Goal: Task Accomplishment & Management: Use online tool/utility

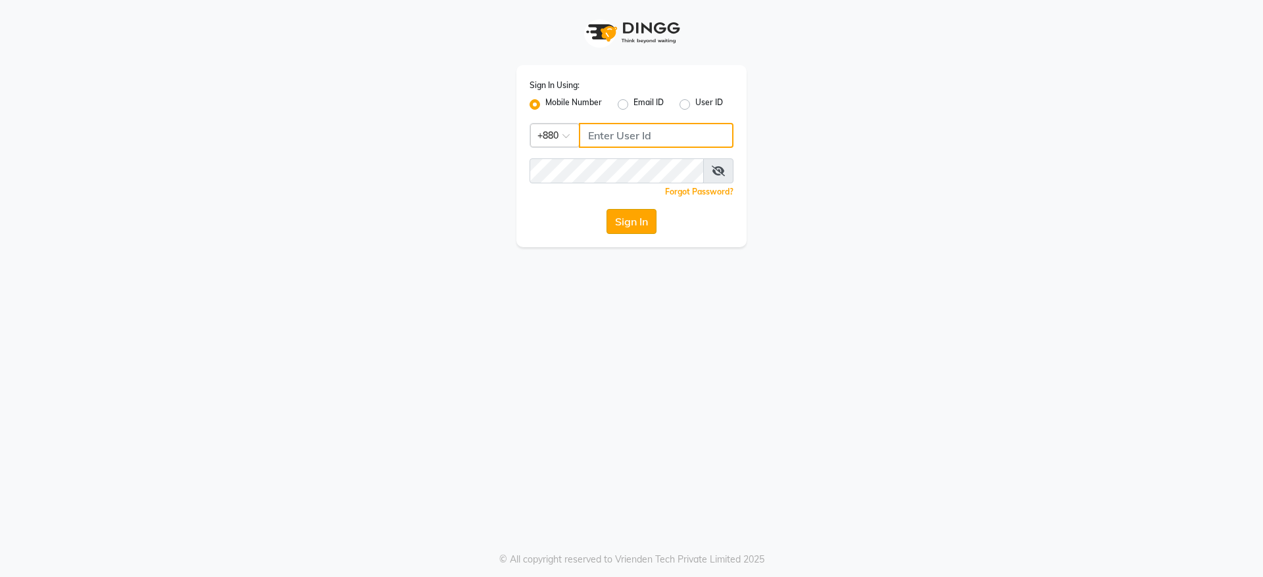
type input "1837313434"
click at [637, 225] on button "Sign In" at bounding box center [631, 221] width 50 height 25
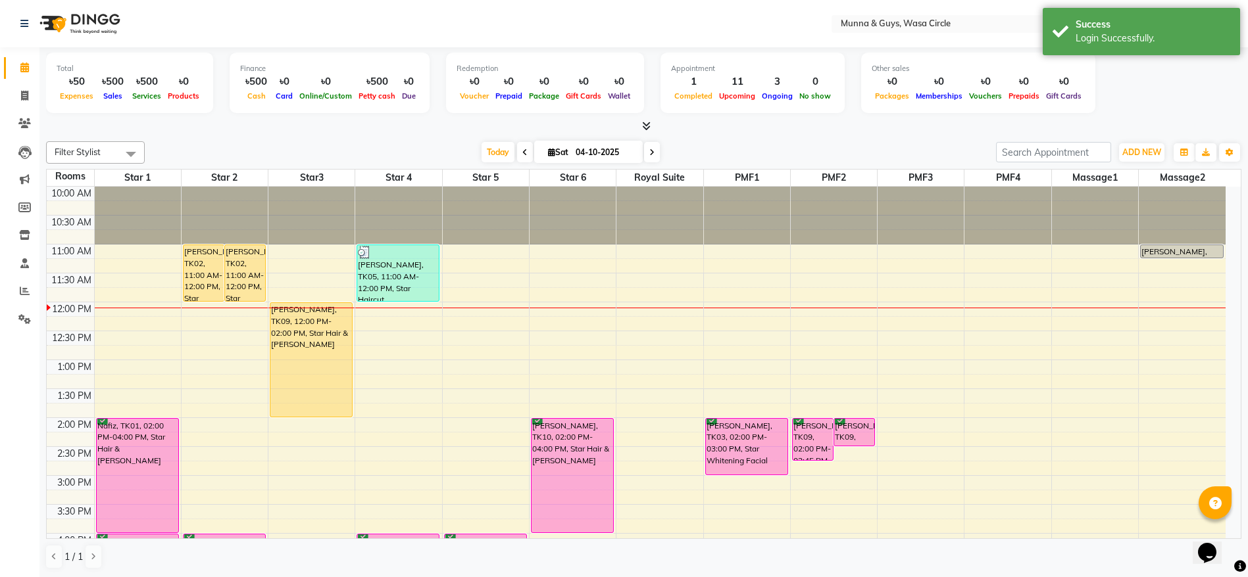
click at [649, 147] on span at bounding box center [652, 152] width 16 height 20
type input "05-10-2025"
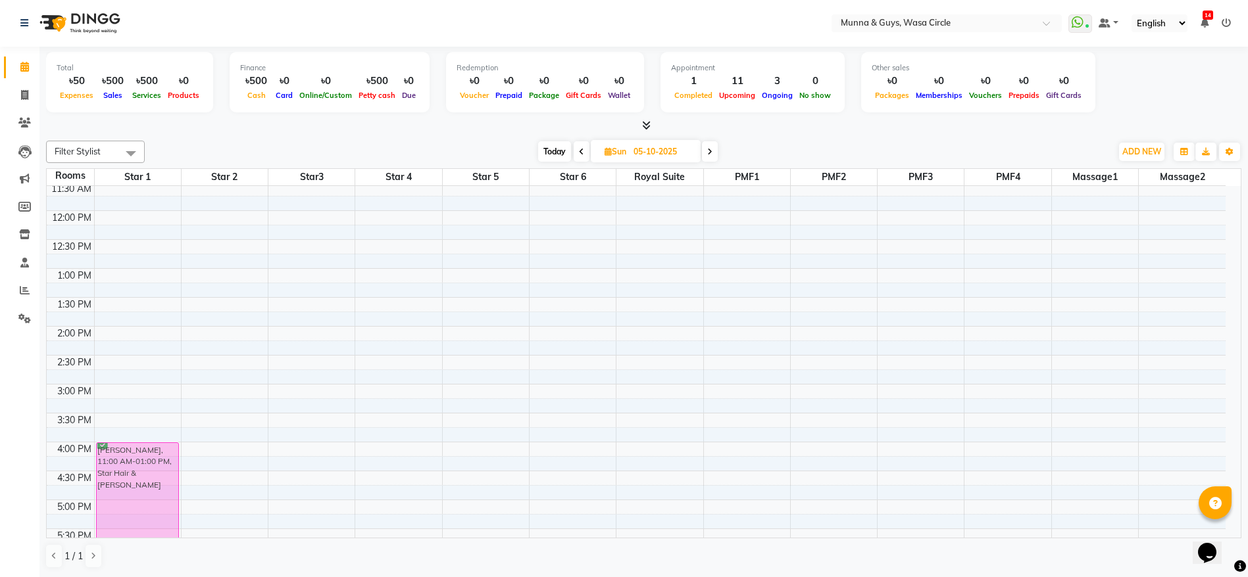
scroll to position [116, 0]
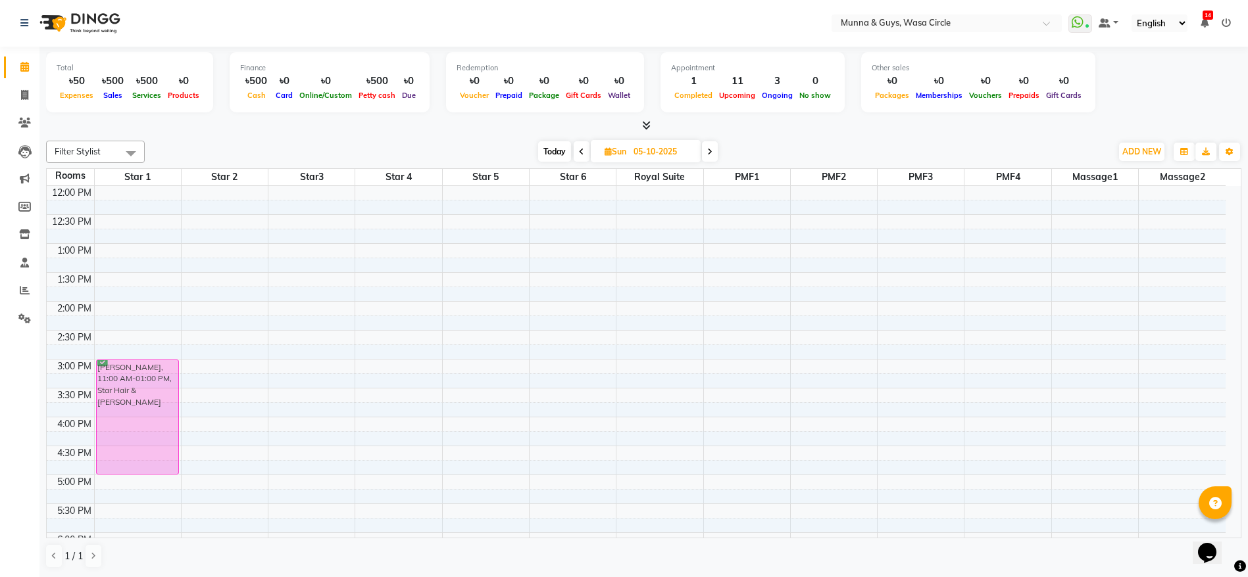
drag, startPoint x: 147, startPoint y: 338, endPoint x: 151, endPoint y: 468, distance: 129.6
click at [151, 468] on div "[PERSON_NAME], 11:00 AM-01:00 PM, Star Hair & [PERSON_NAME] [PERSON_NAME], 11:0…" at bounding box center [138, 475] width 86 height 810
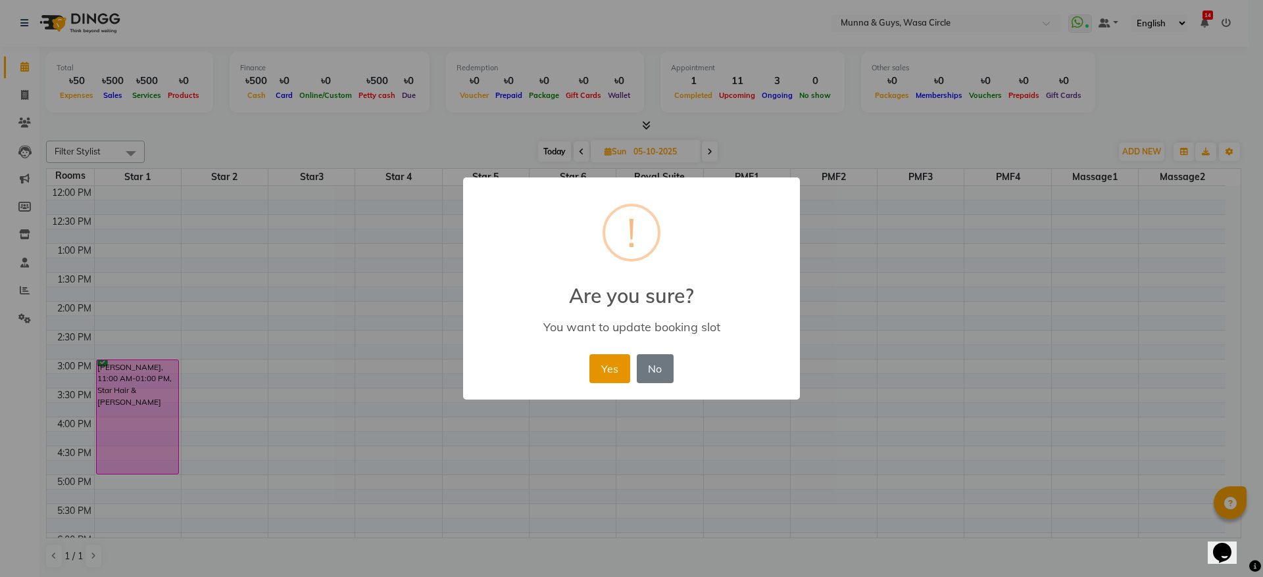
click at [610, 373] on button "Yes" at bounding box center [609, 368] width 40 height 29
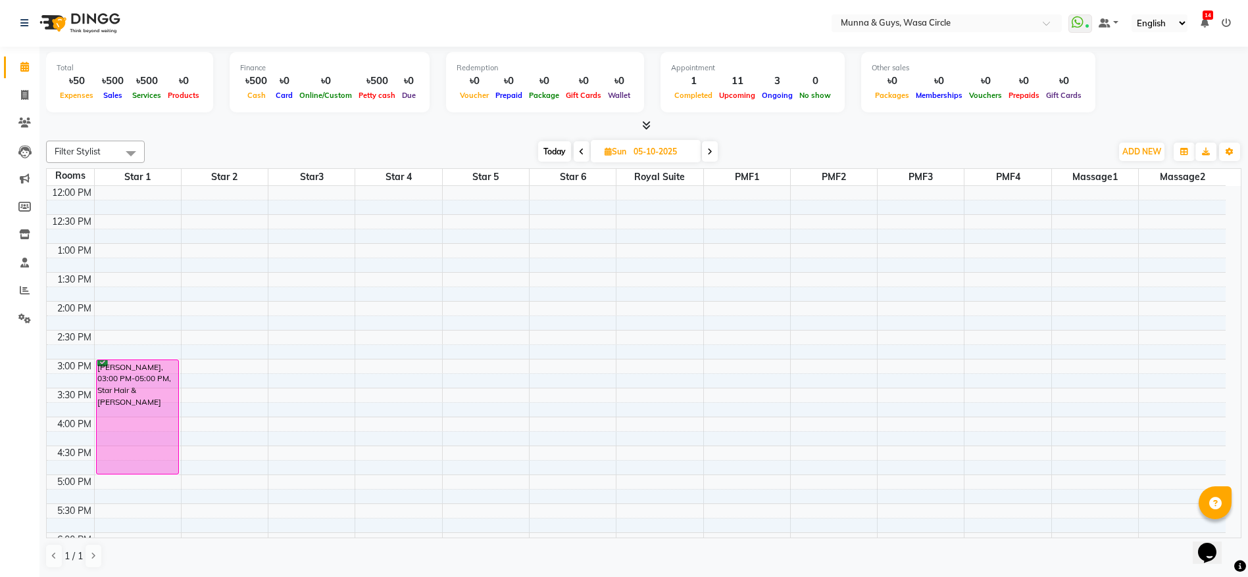
scroll to position [467, 0]
